Goal: Information Seeking & Learning: Learn about a topic

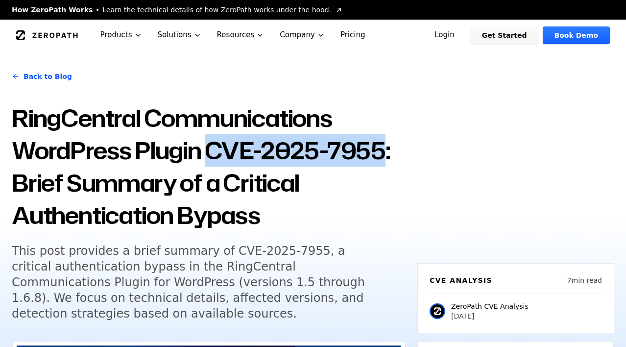
drag, startPoint x: 376, startPoint y: 155, endPoint x: 207, endPoint y: 149, distance: 169.0
click at [207, 149] on h1 "RingCentral Communications WordPress Plugin CVE-2025-7955: Brief Summary of a C…" at bounding box center [209, 166] width 394 height 129
copy h1 "CVE-2025-7955"
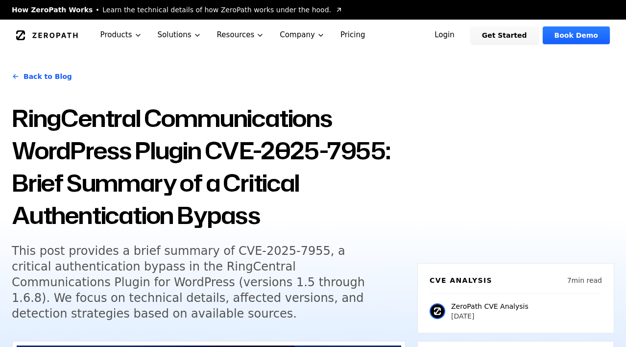
click at [394, 178] on h1 "RingCentral Communications WordPress Plugin CVE-2025-7955: Brief Summary of a C…" at bounding box center [209, 166] width 394 height 129
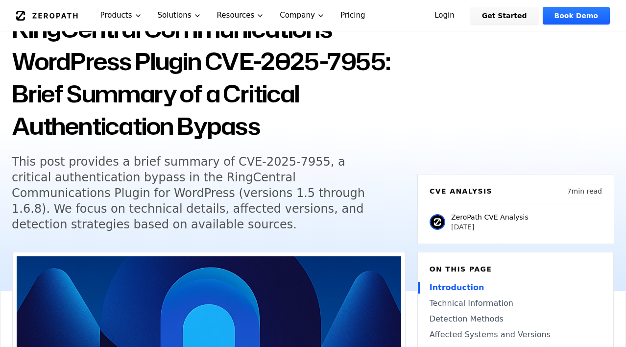
scroll to position [89, 0]
